Goal: Information Seeking & Learning: Check status

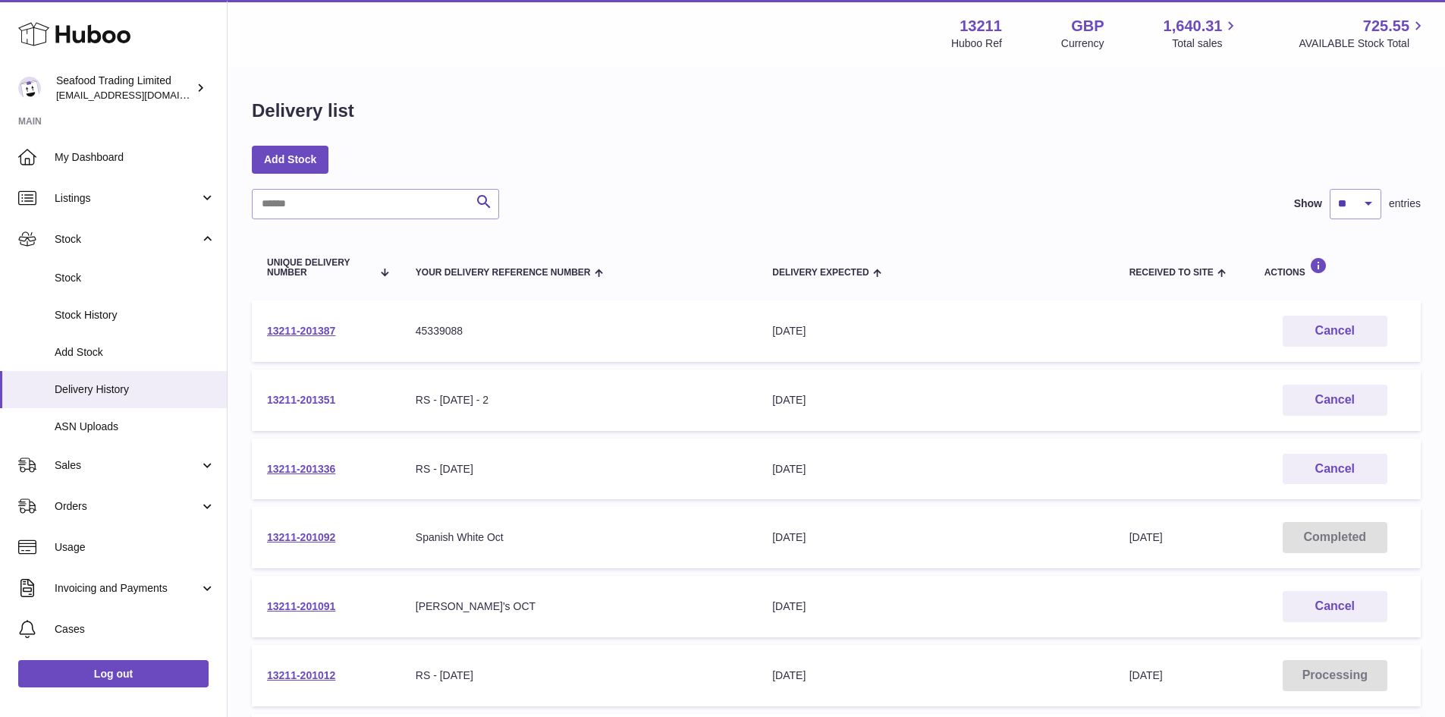
click at [295, 398] on link "13211-201351" at bounding box center [301, 400] width 68 height 12
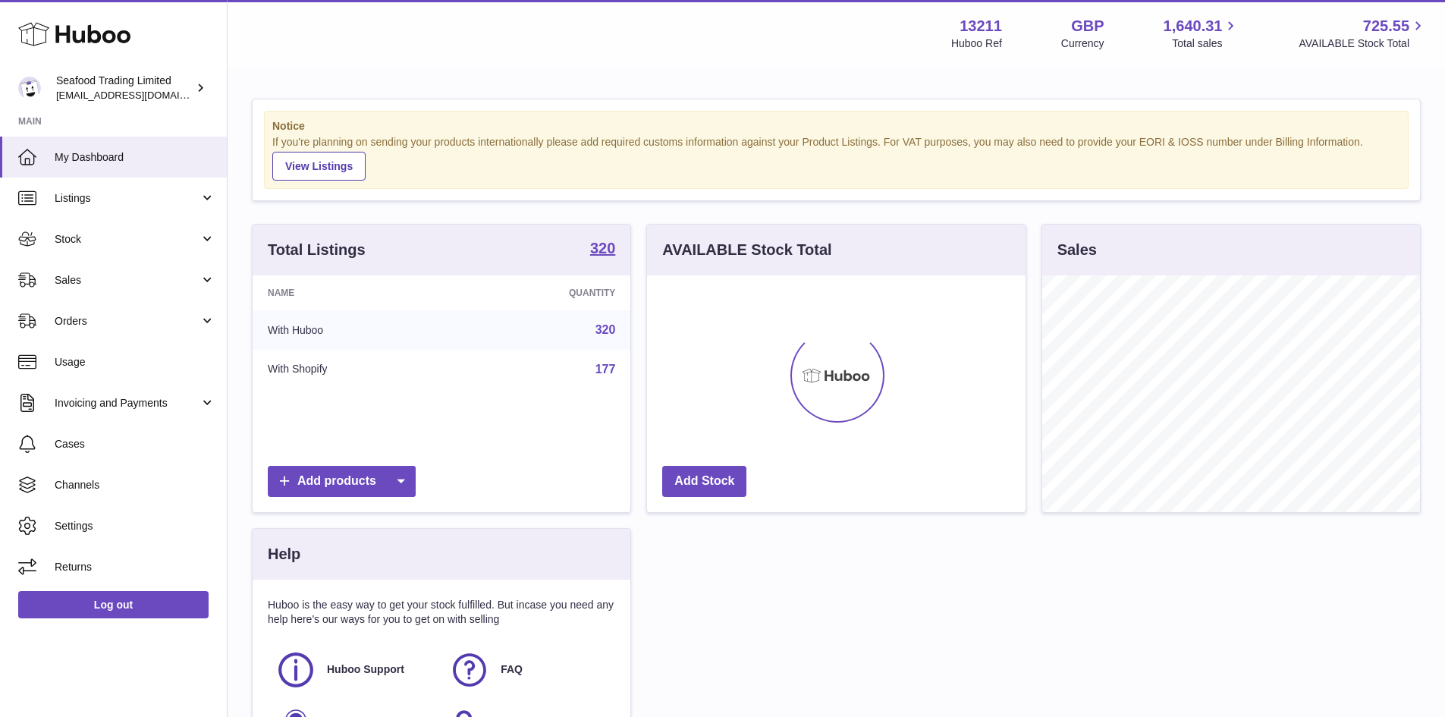
scroll to position [237, 378]
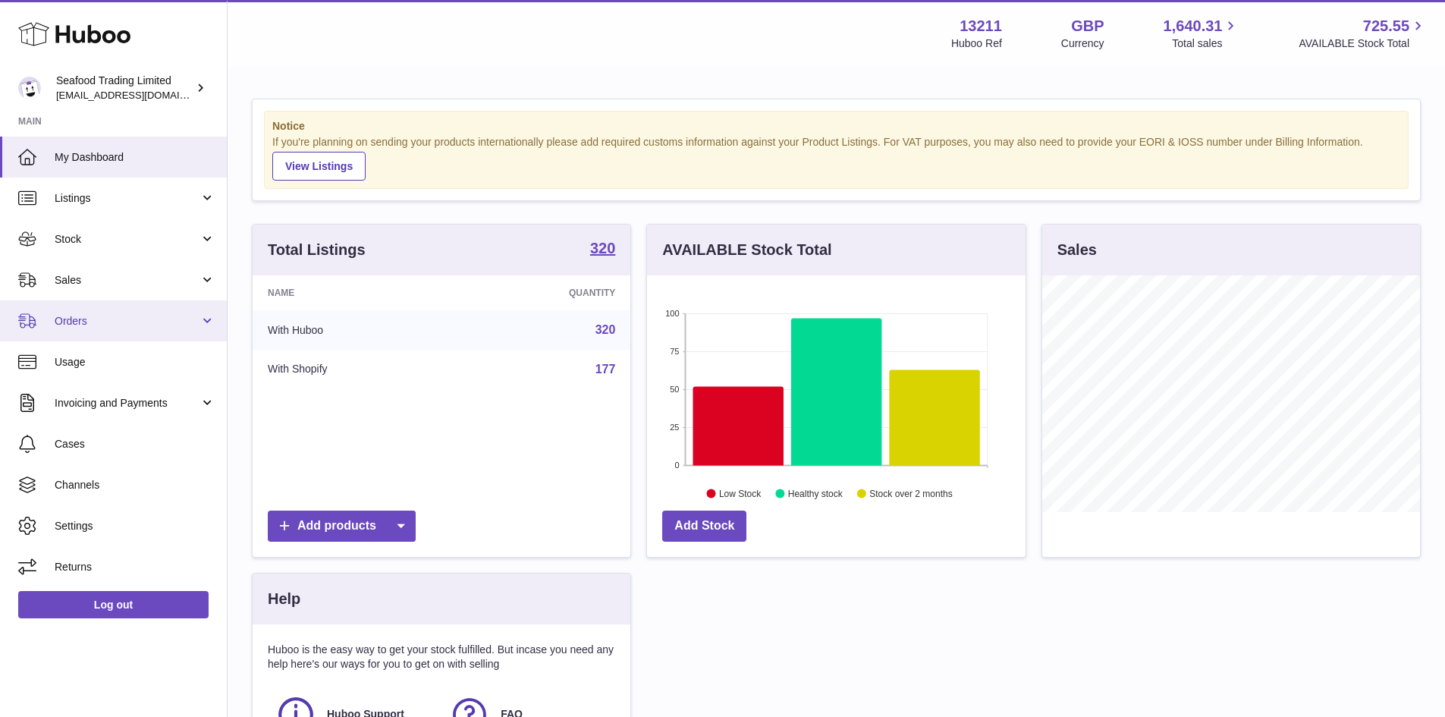
click at [78, 318] on span "Orders" at bounding box center [127, 321] width 145 height 14
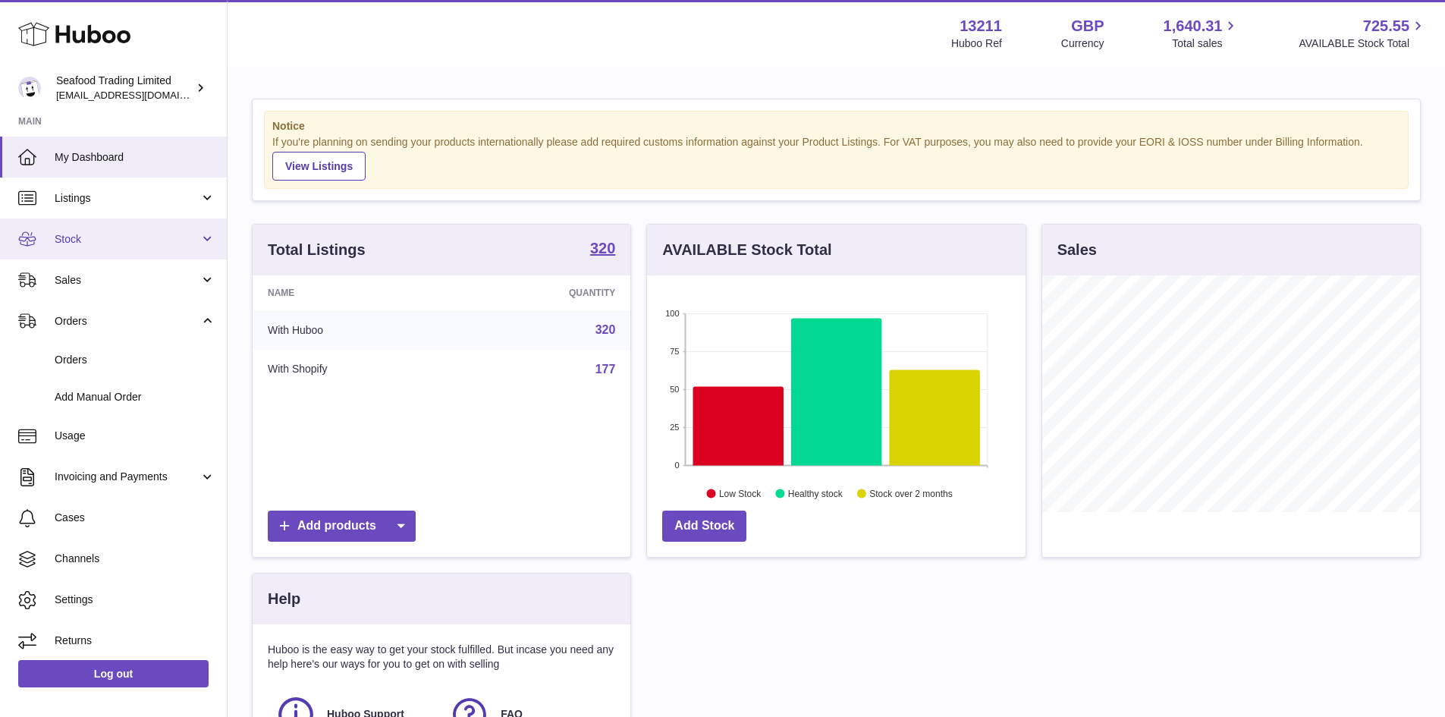
click at [66, 240] on span "Stock" at bounding box center [127, 239] width 145 height 14
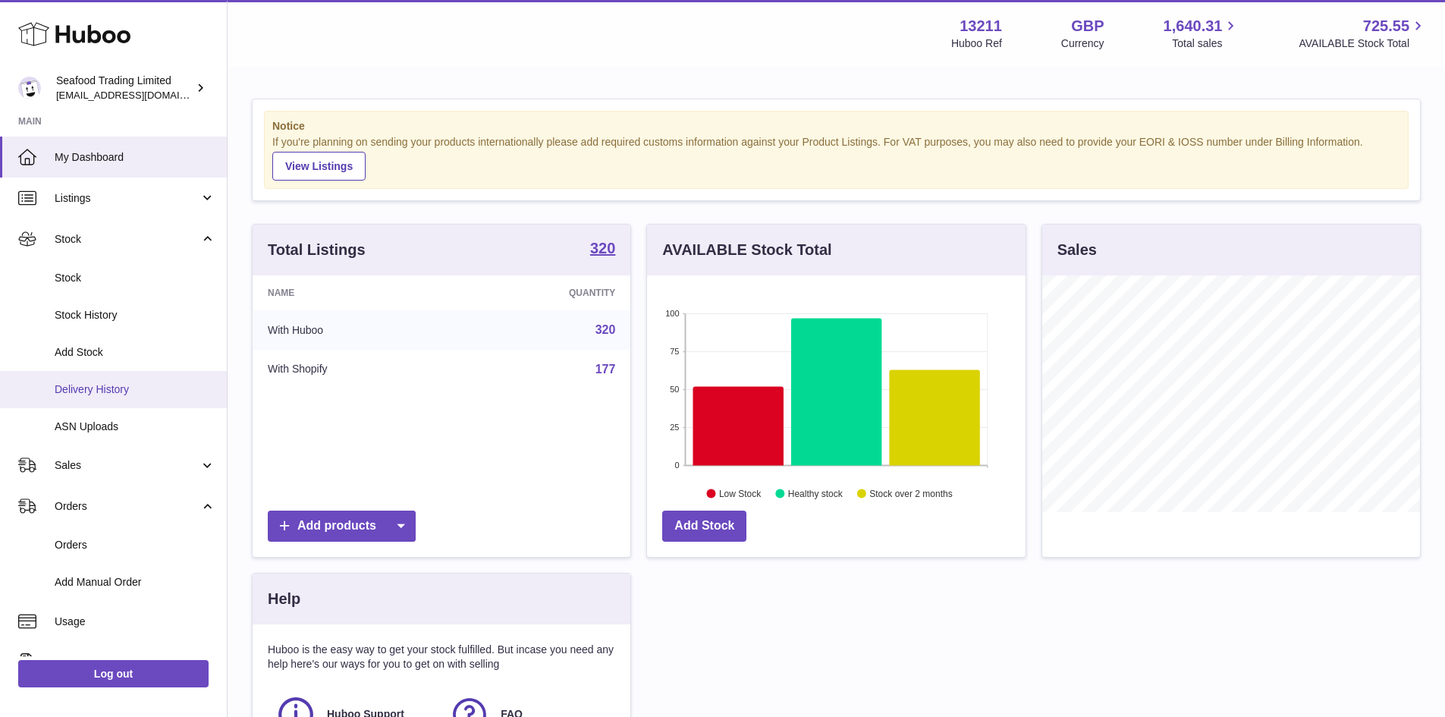
click at [81, 390] on span "Delivery History" at bounding box center [135, 389] width 161 height 14
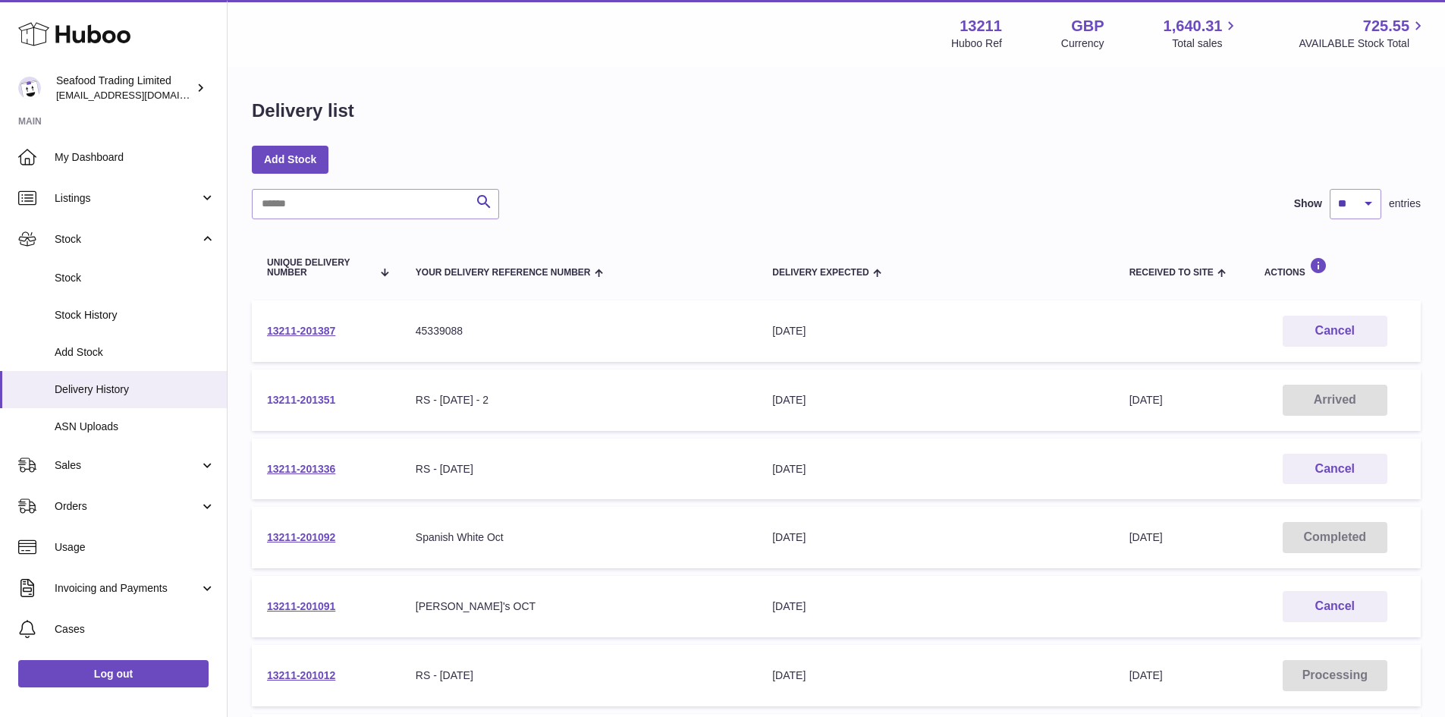
click at [309, 400] on link "13211-201351" at bounding box center [301, 400] width 68 height 12
click at [305, 471] on link "13211-201336" at bounding box center [301, 469] width 68 height 12
click at [80, 240] on span "Stock" at bounding box center [127, 239] width 145 height 14
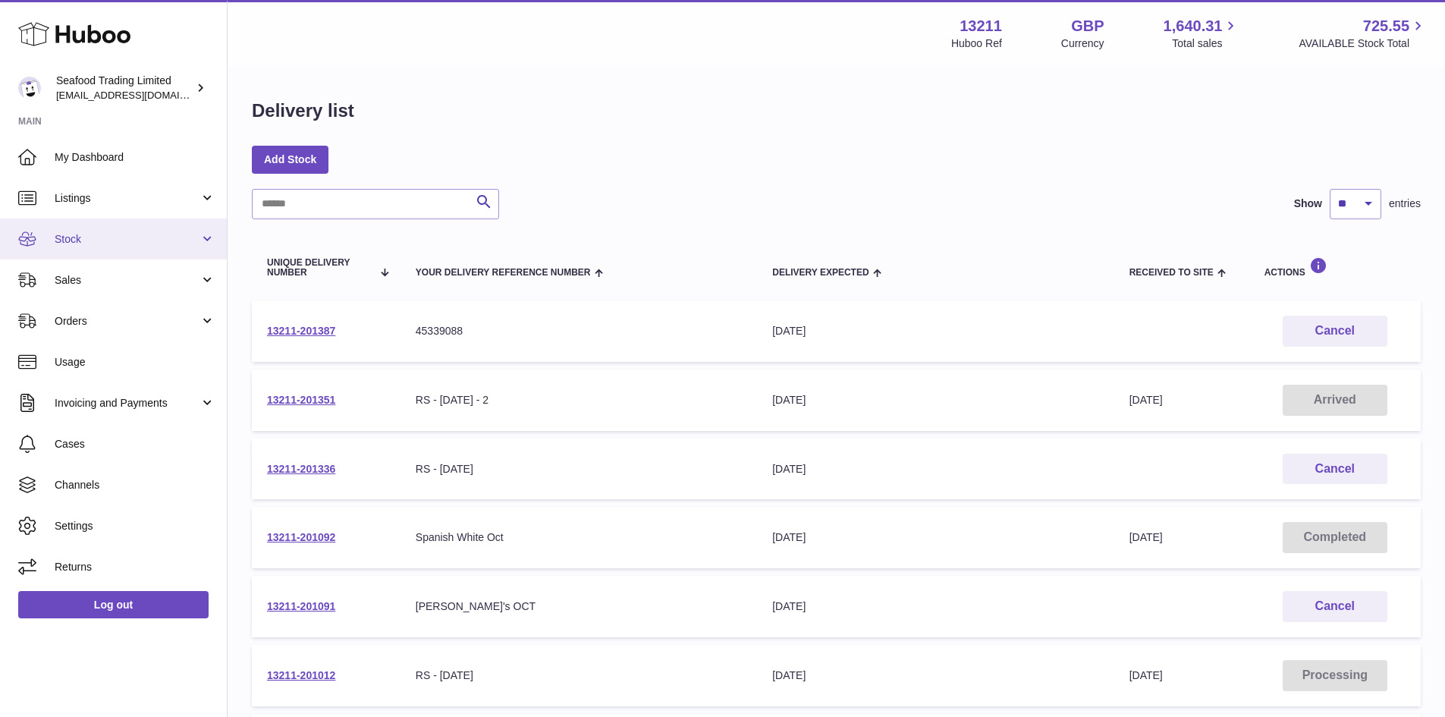
click at [102, 236] on span "Stock" at bounding box center [127, 239] width 145 height 14
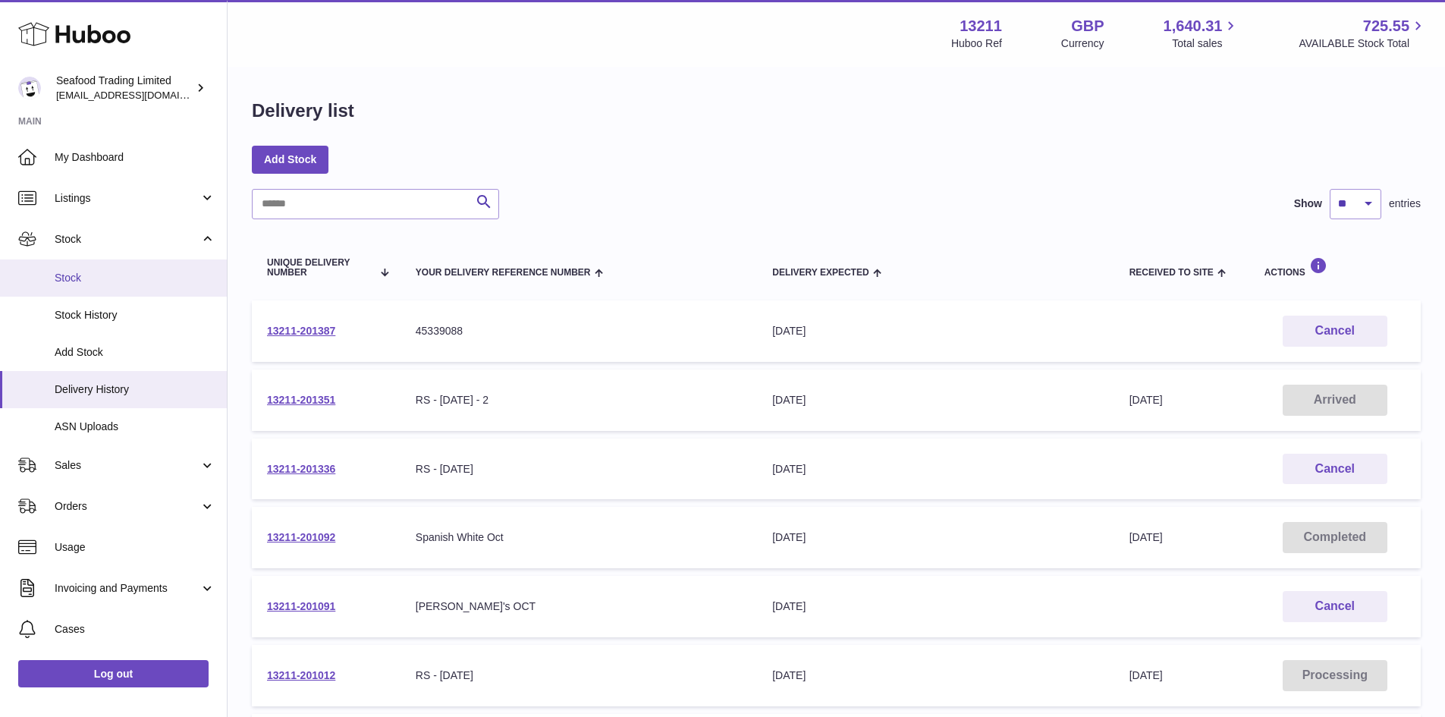
click at [97, 278] on span "Stock" at bounding box center [135, 278] width 161 height 14
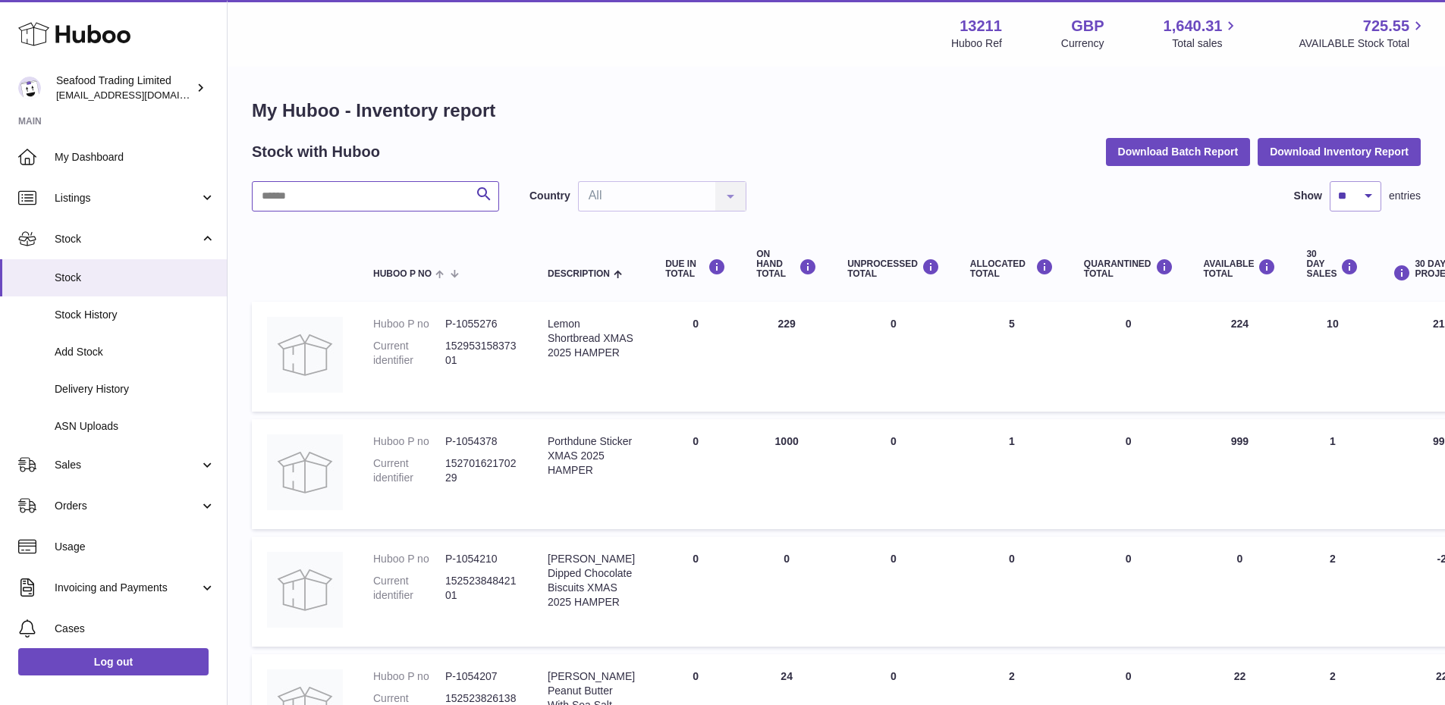
click at [281, 199] on input "text" at bounding box center [375, 196] width 247 height 30
paste input "********"
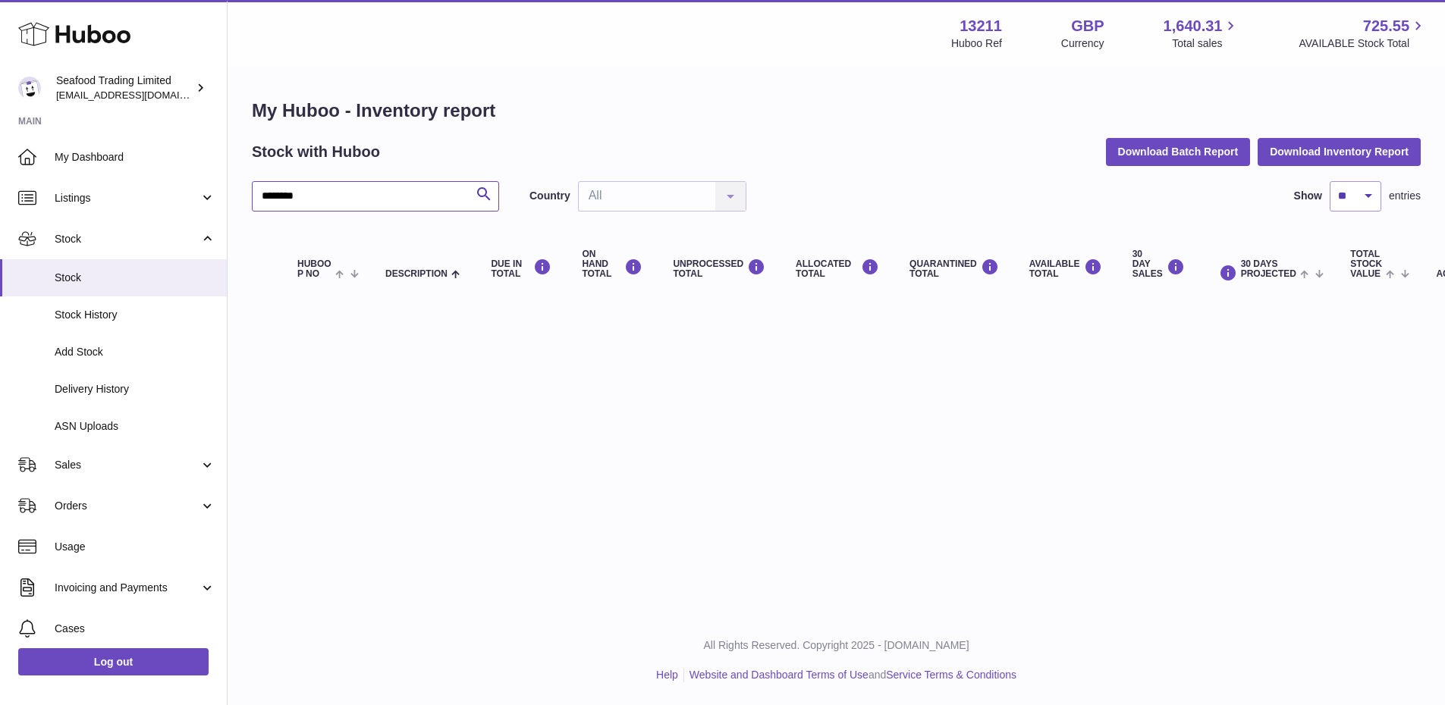
click at [272, 196] on input "********" at bounding box center [375, 196] width 247 height 30
drag, startPoint x: 315, startPoint y: 193, endPoint x: 236, endPoint y: 192, distance: 79.6
click at [236, 192] on div "My Huboo - Inventory report Stock with Huboo Download Batch Report Download Inv…" at bounding box center [836, 200] width 1217 height 264
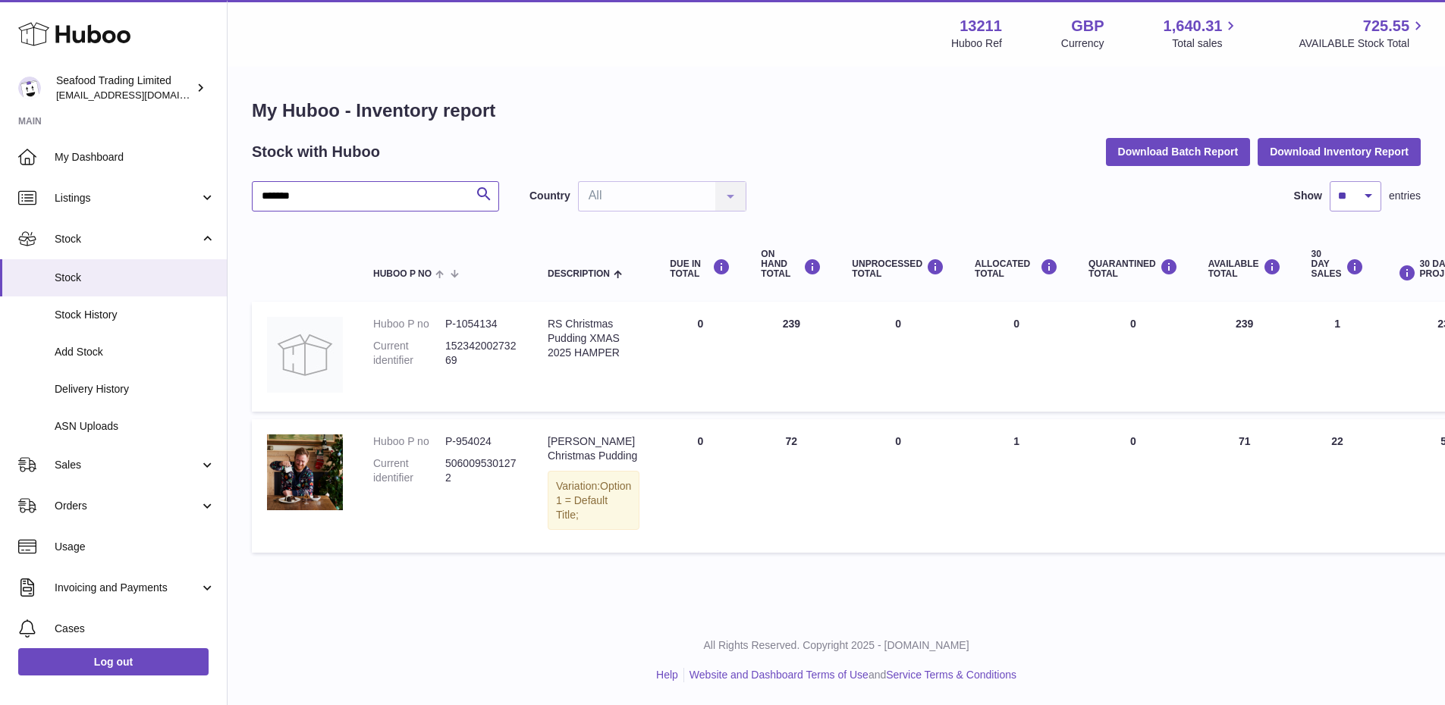
type input "*******"
